Goal: Transaction & Acquisition: Subscribe to service/newsletter

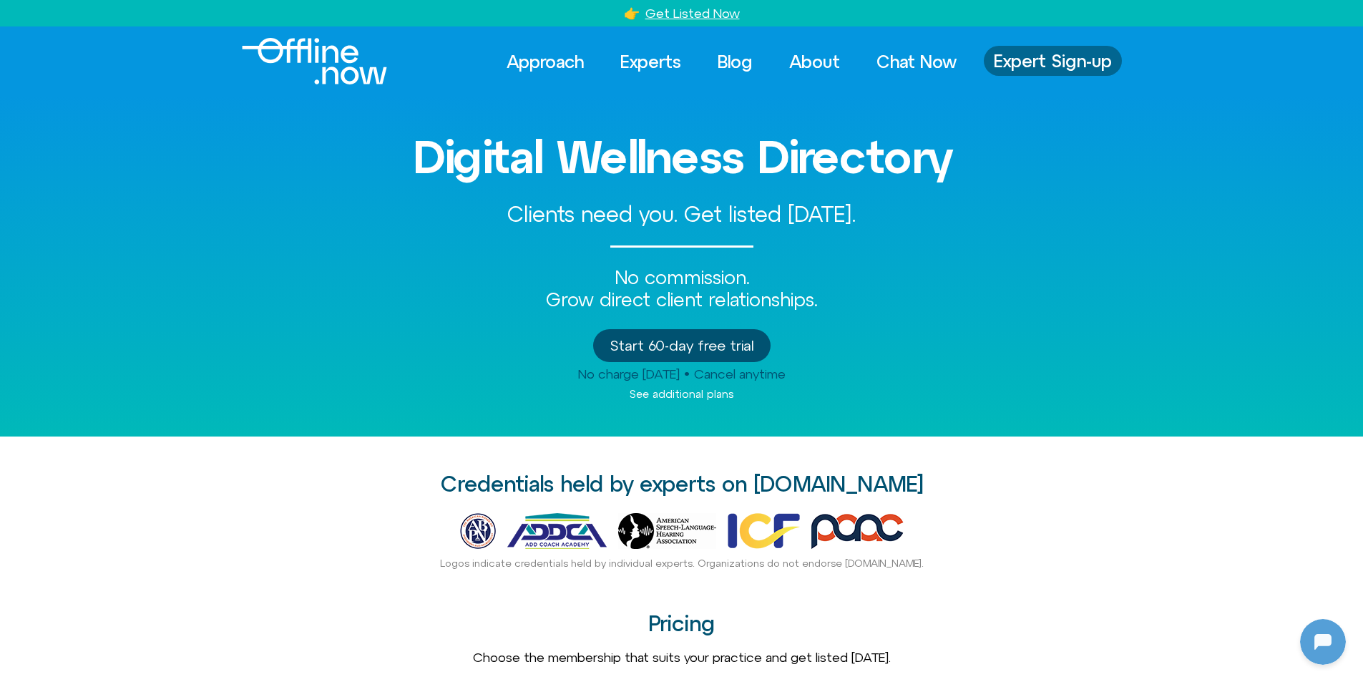
click at [1063, 61] on span "Expert Sign-up" at bounding box center [1053, 61] width 118 height 19
click at [1068, 55] on span "Expert Sign-up" at bounding box center [1053, 61] width 118 height 19
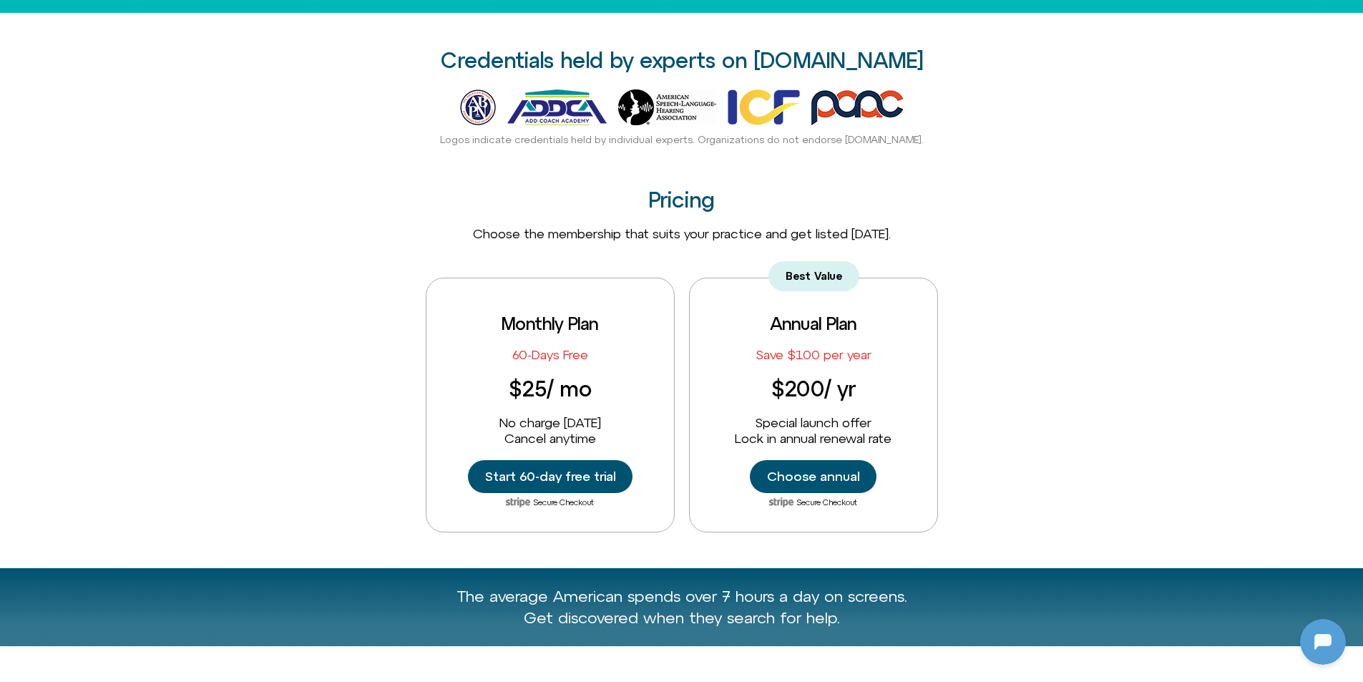
scroll to position [429, 0]
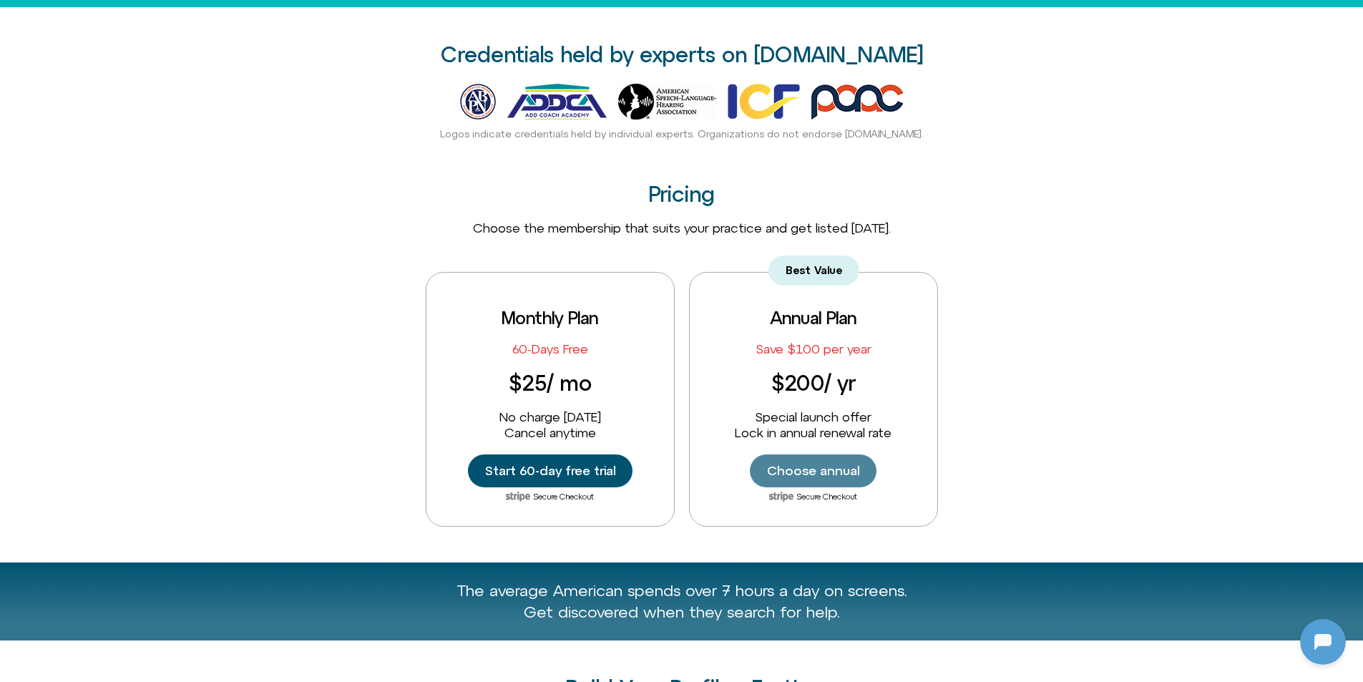
click at [829, 467] on span "Choose annual" at bounding box center [813, 471] width 92 height 16
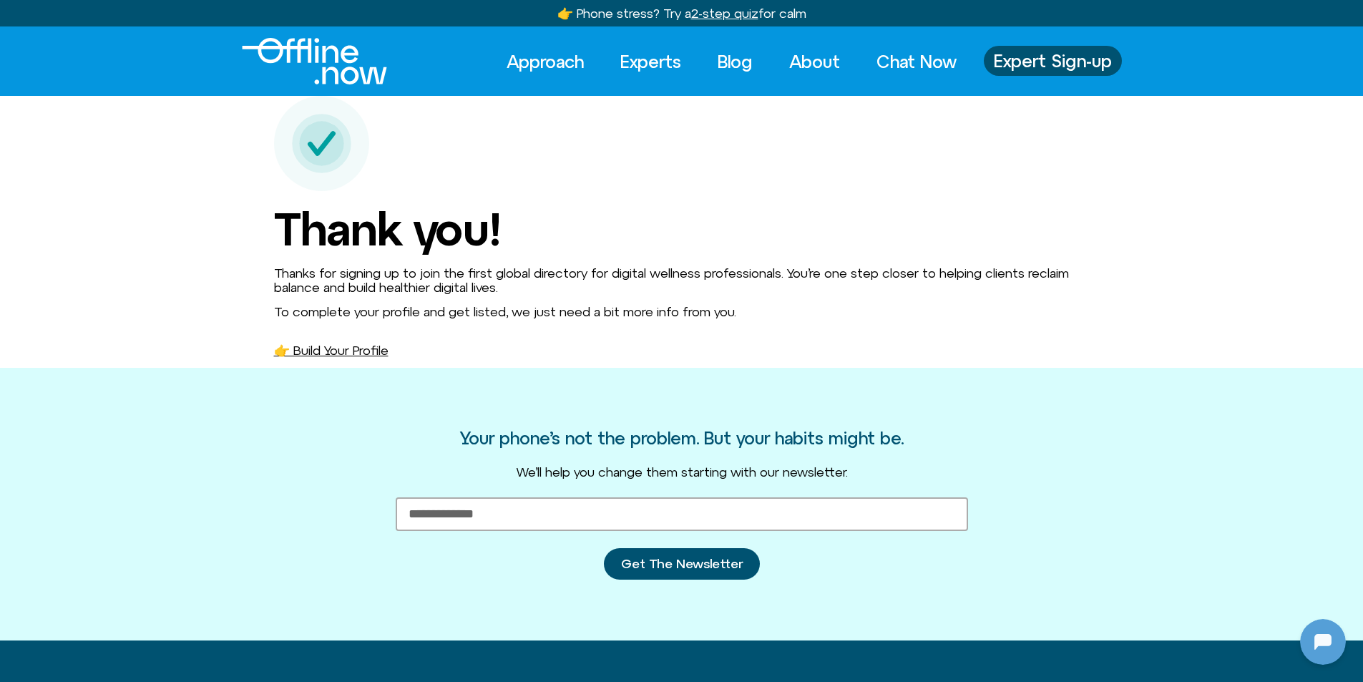
click at [385, 346] on link "👉 Build Your Profile" at bounding box center [331, 350] width 114 height 15
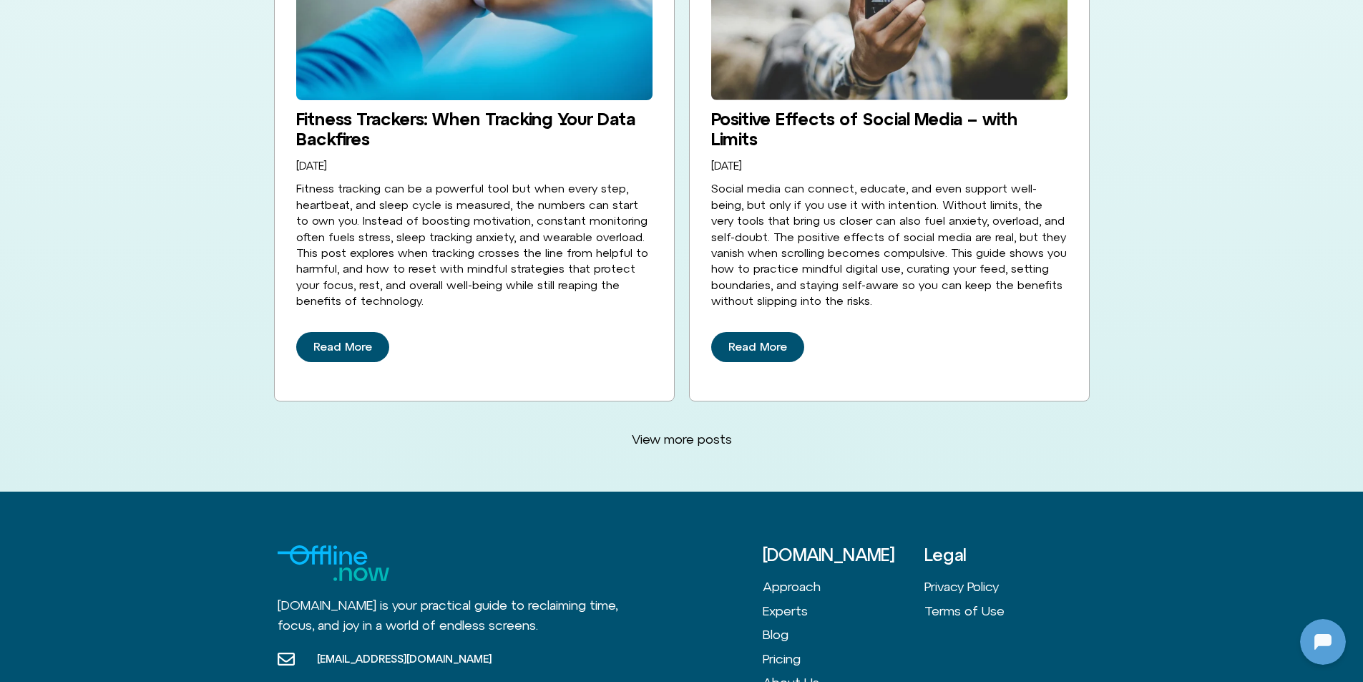
scroll to position [3849, 0]
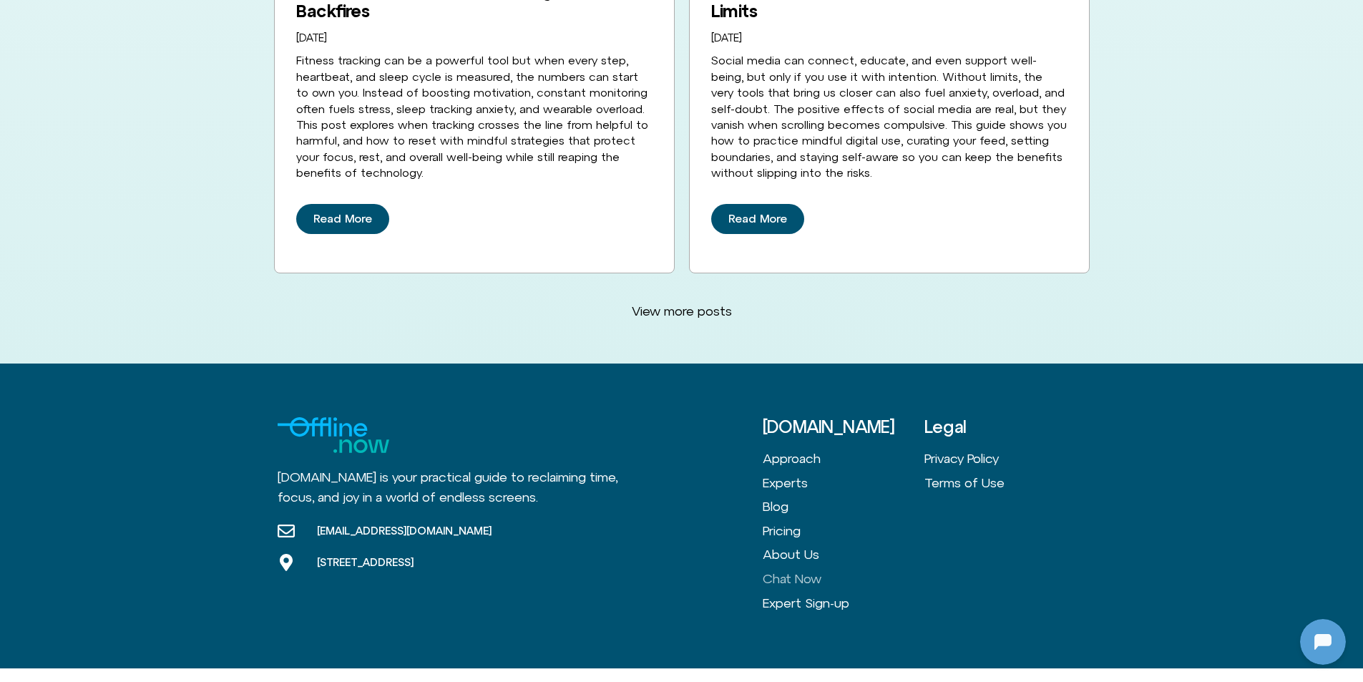
click at [808, 567] on link "Chat Now" at bounding box center [844, 579] width 162 height 24
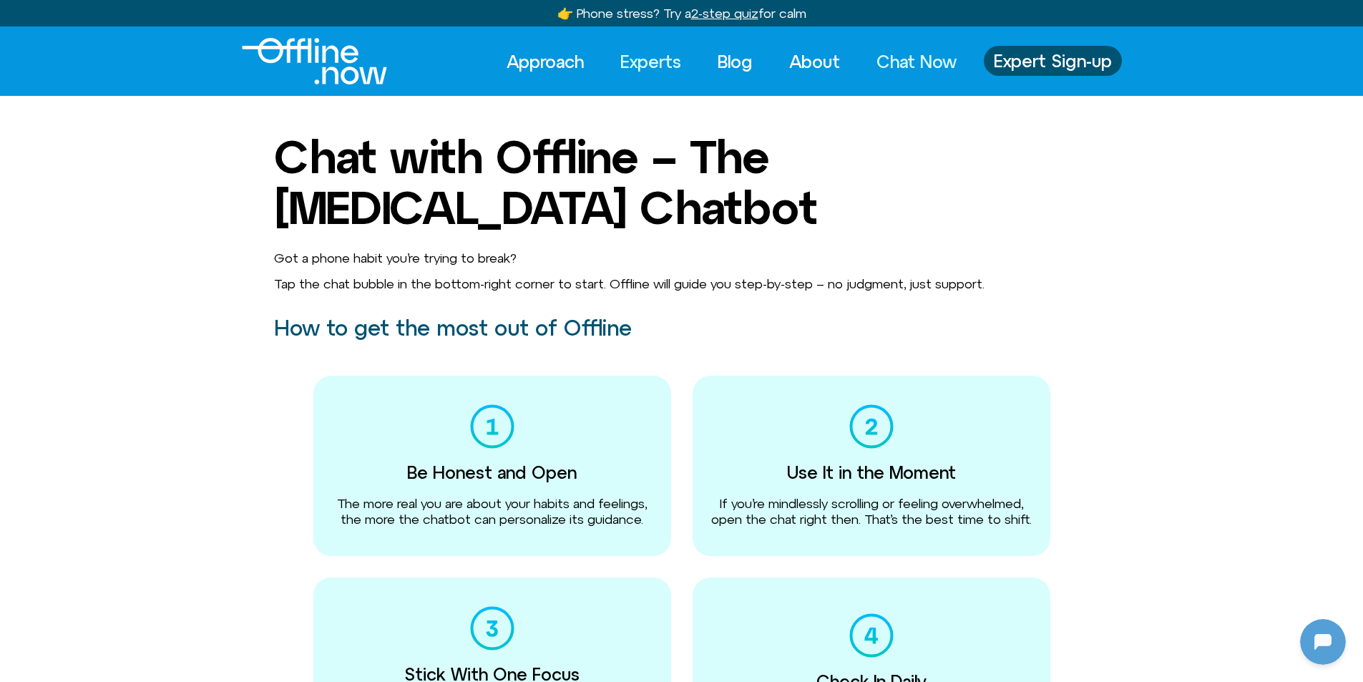
click at [629, 54] on link "Experts" at bounding box center [651, 61] width 87 height 31
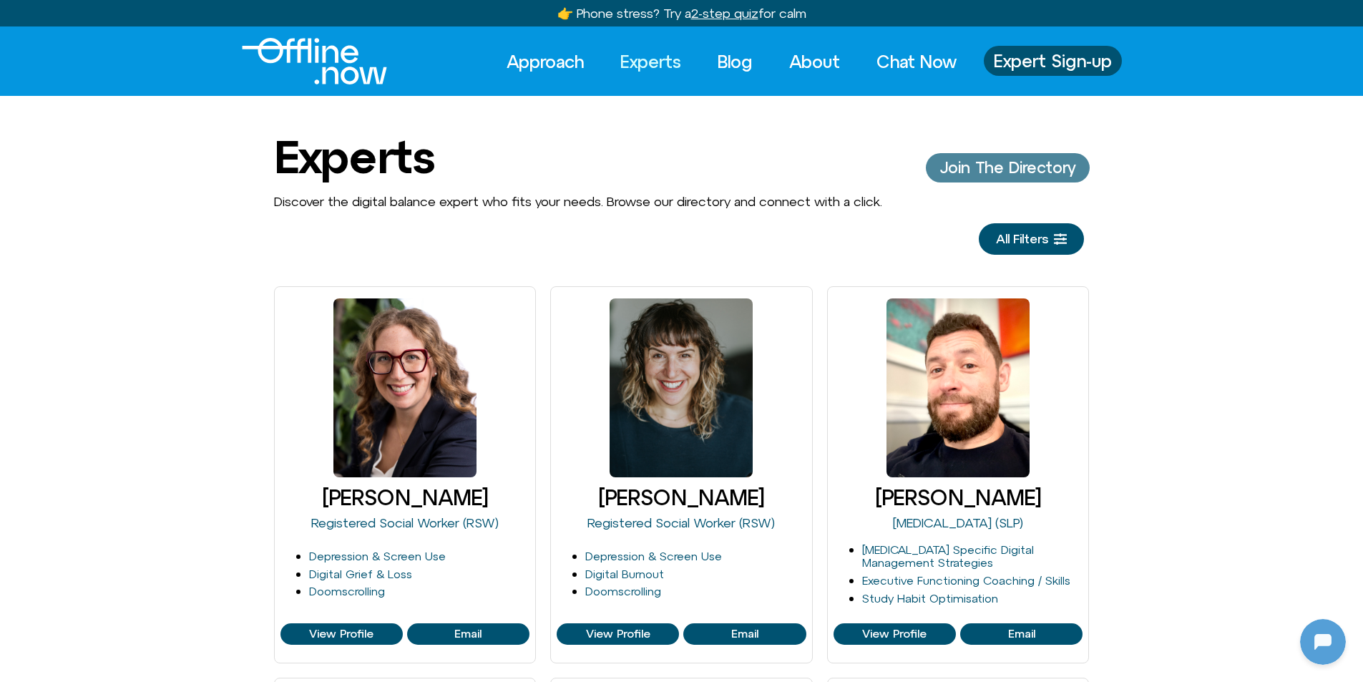
click at [995, 168] on span "Join The Directory" at bounding box center [1007, 167] width 135 height 17
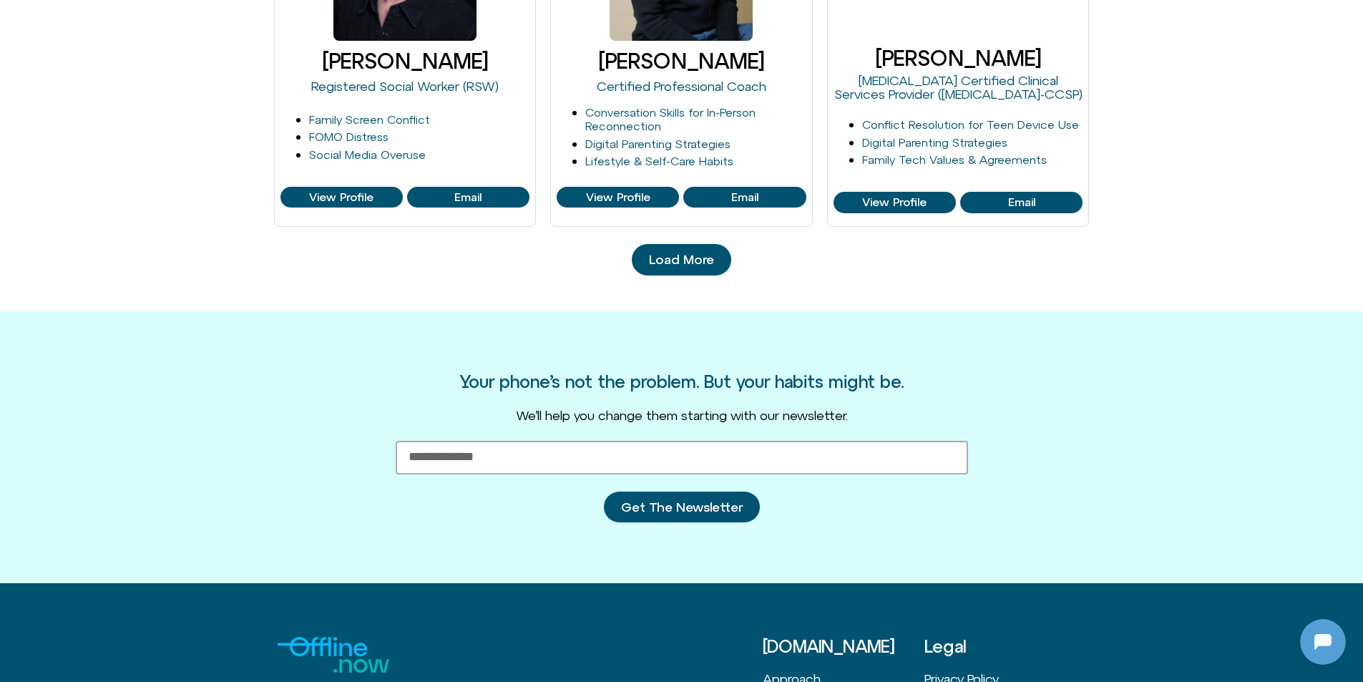
scroll to position [1558, 0]
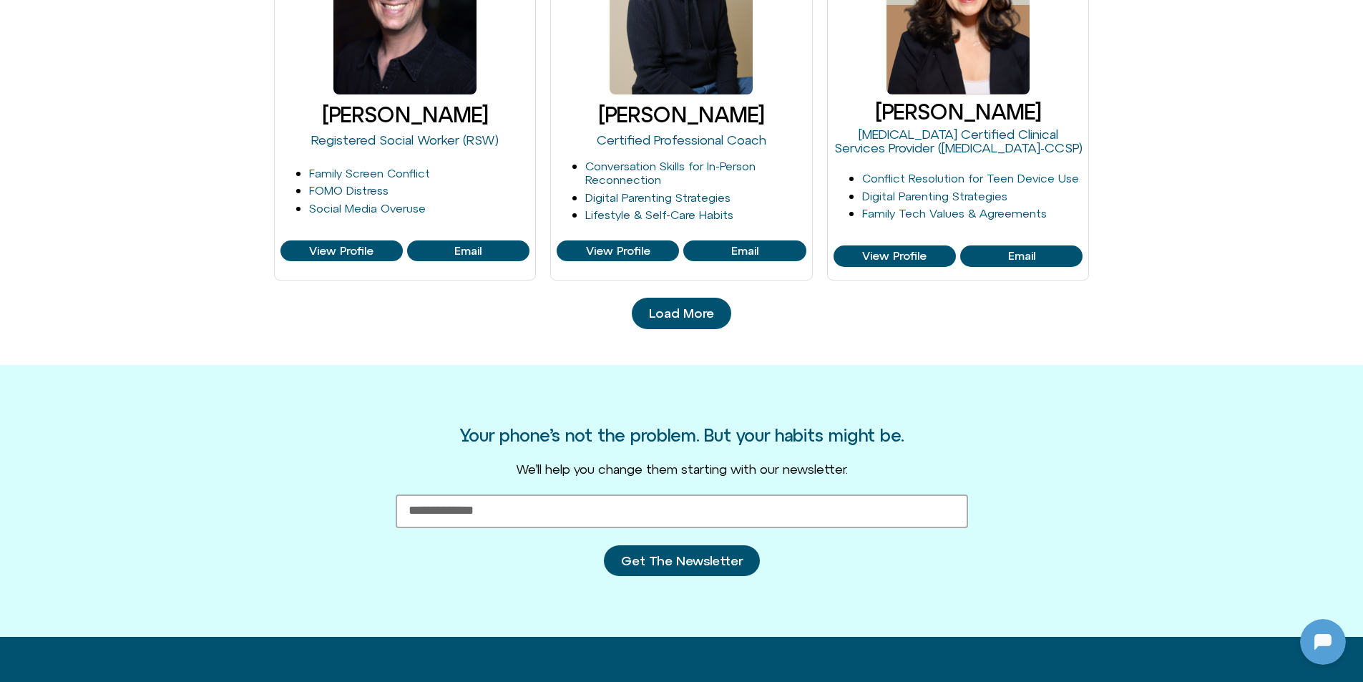
click at [674, 316] on span "Load More" at bounding box center [681, 313] width 65 height 14
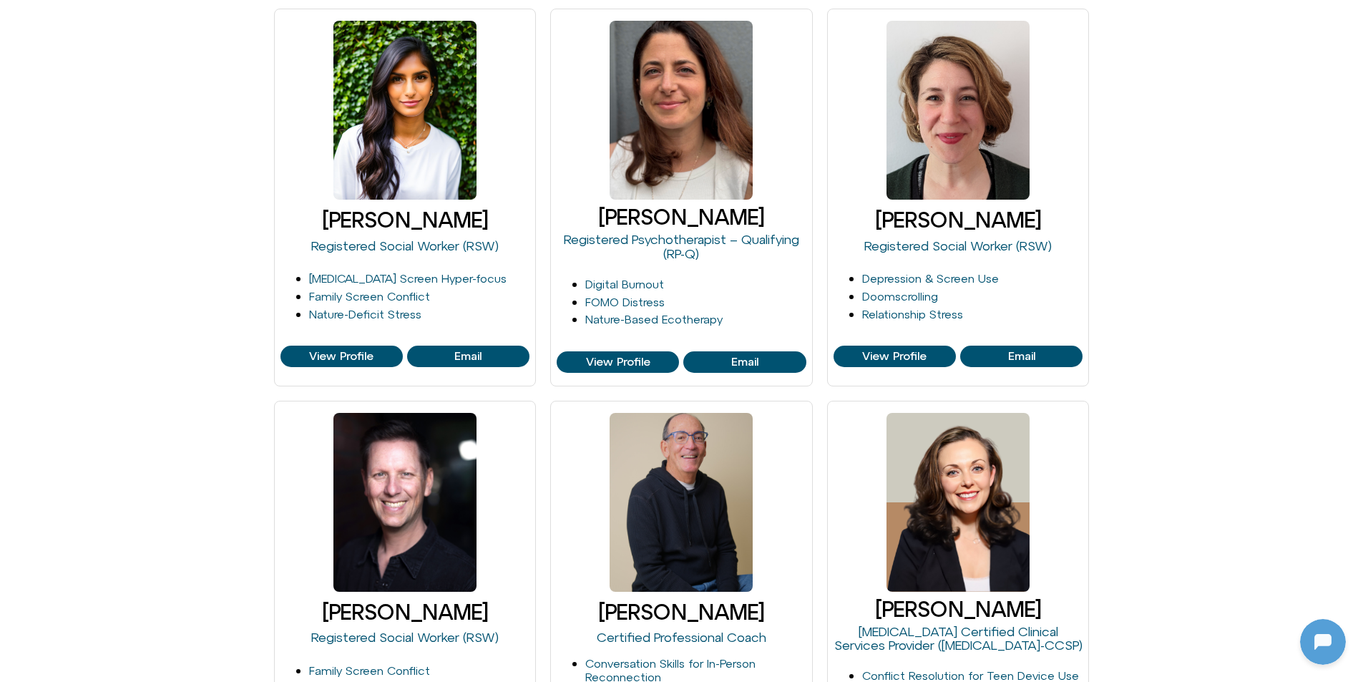
scroll to position [708, 0]
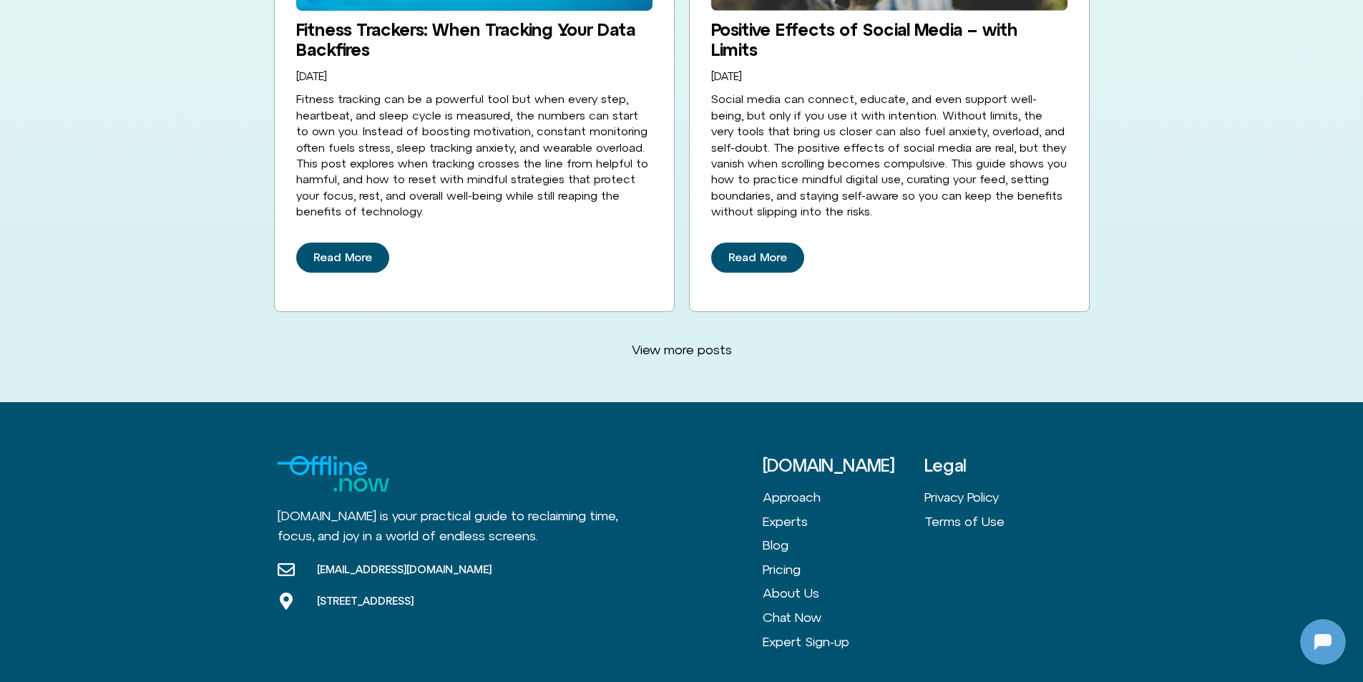
scroll to position [3849, 0]
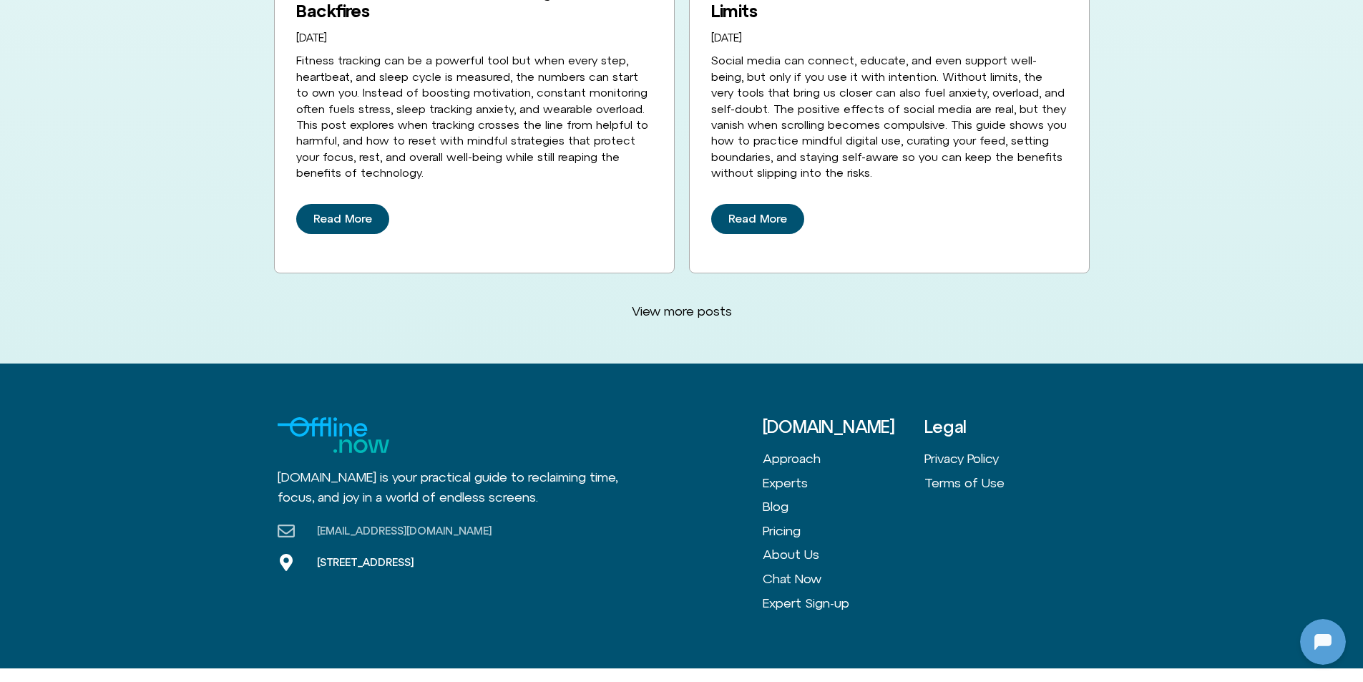
click at [374, 524] on span "[EMAIL_ADDRESS][DOMAIN_NAME]" at bounding box center [402, 531] width 178 height 14
